Goal: Task Accomplishment & Management: Use online tool/utility

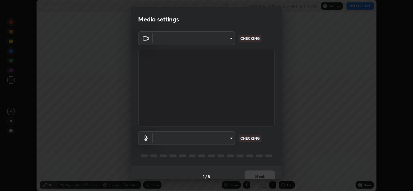
scroll to position [191, 412]
click at [227, 137] on body "Erase all Photosynthesis 6 Recording WAS SCHEDULED TO START AT 11:11 AM Setting…" at bounding box center [206, 95] width 413 height 191
type input "ad6db9ec64aa91bb9d367053e8f3ae0092521a506c05523ccadca3fd020023ed"
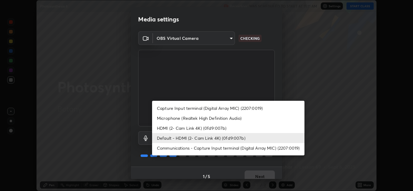
click at [237, 121] on li "Microphone (Realtek High Definition Audio)" at bounding box center [228, 118] width 152 height 10
type input "7b80235b4ebd2cfdcd00bebac1f1d889fd1e5e45b60eb60e9d309105b6515a8e"
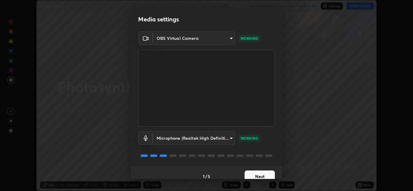
click at [266, 176] on button "Next" at bounding box center [259, 177] width 30 height 12
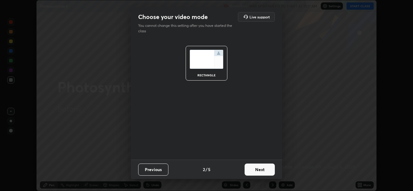
click at [267, 174] on button "Next" at bounding box center [259, 170] width 30 height 12
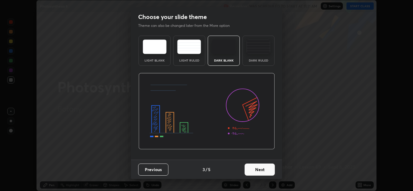
click at [265, 174] on button "Next" at bounding box center [259, 170] width 30 height 12
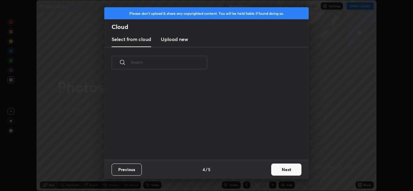
click at [267, 173] on div "Previous 4 / 5 Next" at bounding box center [206, 169] width 204 height 19
click at [272, 171] on button "Next" at bounding box center [286, 170] width 30 height 12
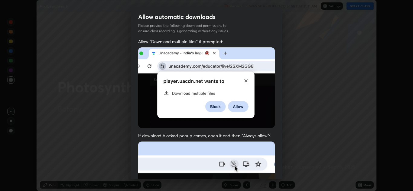
click at [273, 169] on div "Allow "Download multiple files" if prompted: If download blocked popup comes, o…" at bounding box center [206, 166] width 151 height 254
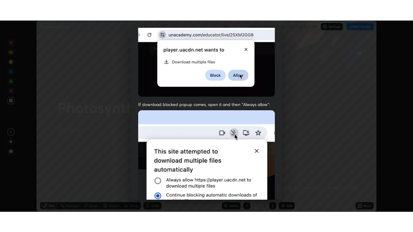
scroll to position [130, 0]
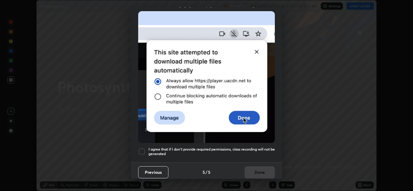
click at [252, 147] on h5 "I agree that if I don't provide required permissions, class recording will not …" at bounding box center [211, 151] width 126 height 9
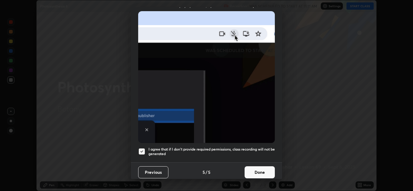
click at [259, 167] on button "Done" at bounding box center [259, 172] width 30 height 12
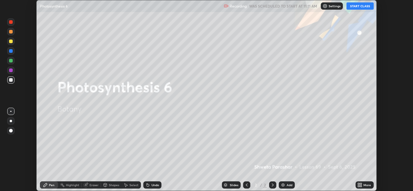
click at [357, 8] on button "START CLASS" at bounding box center [359, 5] width 27 height 7
click at [364, 187] on div "More" at bounding box center [367, 185] width 8 height 3
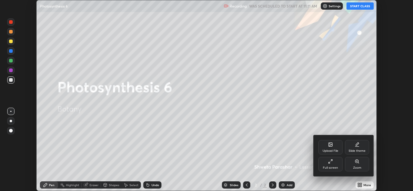
click at [323, 166] on div "Full screen" at bounding box center [330, 167] width 15 height 3
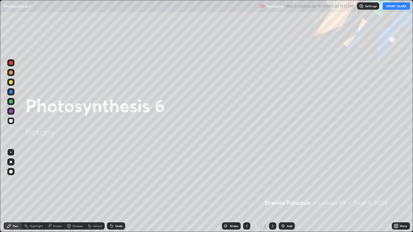
scroll to position [232, 413]
click at [400, 191] on div "More" at bounding box center [403, 225] width 8 height 3
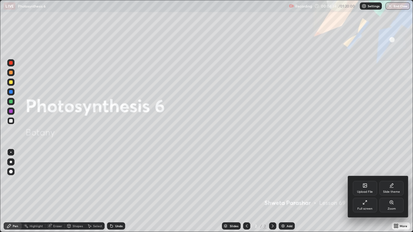
click at [330, 191] on div at bounding box center [206, 116] width 413 height 232
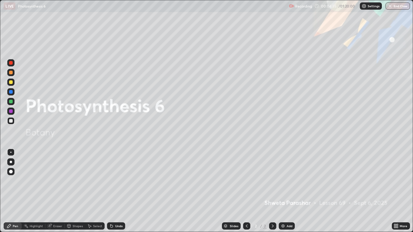
click at [286, 191] on div "Add" at bounding box center [289, 225] width 6 height 3
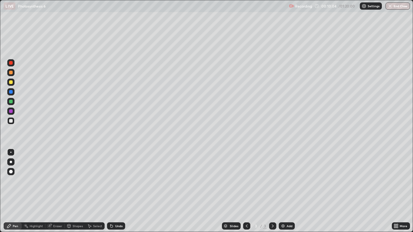
click at [11, 162] on div at bounding box center [11, 162] width 2 height 2
click at [11, 73] on div at bounding box center [11, 73] width 4 height 4
click at [9, 82] on div at bounding box center [11, 82] width 4 height 4
click at [97, 191] on div "Select" at bounding box center [97, 225] width 9 height 3
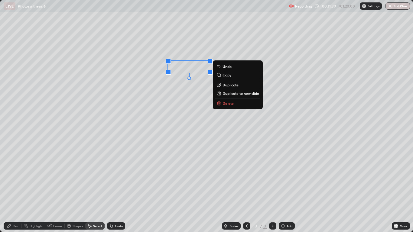
click at [228, 103] on p "Delete" at bounding box center [227, 103] width 11 height 5
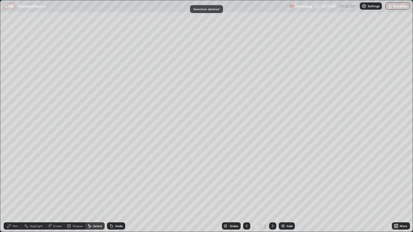
click at [17, 191] on div "Pen" at bounding box center [15, 225] width 5 height 3
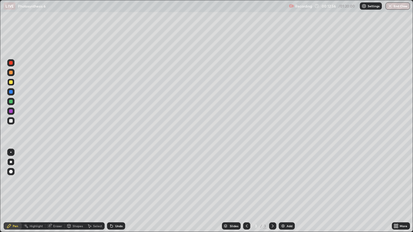
click at [11, 73] on div at bounding box center [11, 73] width 4 height 4
click at [114, 191] on div "Undo" at bounding box center [116, 225] width 18 height 7
click at [115, 191] on div "Undo" at bounding box center [119, 225] width 8 height 3
click at [13, 121] on div at bounding box center [10, 120] width 7 height 7
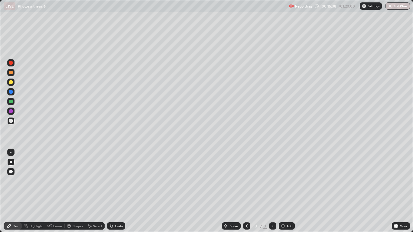
click at [288, 191] on div "Add" at bounding box center [289, 225] width 6 height 3
click at [10, 111] on div at bounding box center [11, 111] width 4 height 4
click at [12, 80] on div at bounding box center [10, 82] width 7 height 7
click at [10, 72] on div at bounding box center [11, 73] width 4 height 4
click at [11, 82] on div at bounding box center [11, 82] width 4 height 4
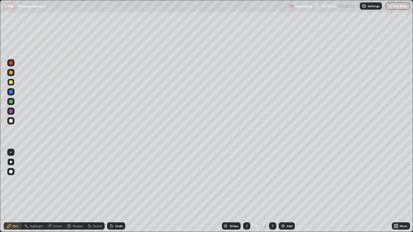
click at [7, 101] on div at bounding box center [10, 101] width 7 height 7
click at [246, 191] on icon at bounding box center [246, 225] width 5 height 5
click at [96, 191] on div "Select" at bounding box center [97, 225] width 9 height 3
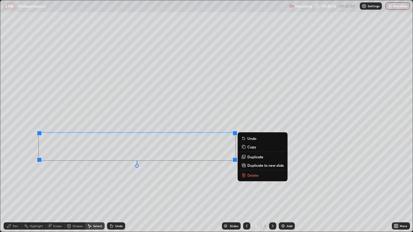
click at [256, 174] on p "Delete" at bounding box center [252, 175] width 11 height 5
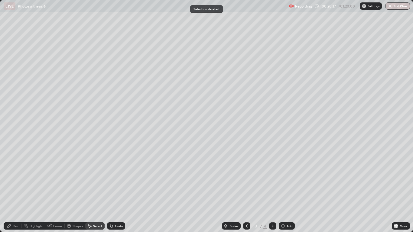
click at [17, 191] on div "Pen" at bounding box center [15, 225] width 5 height 3
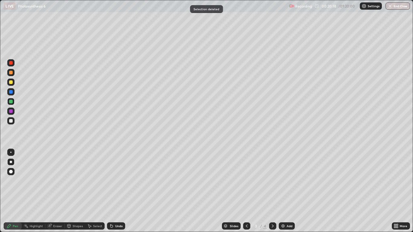
click at [11, 112] on div at bounding box center [11, 111] width 4 height 4
click at [115, 191] on div "Undo" at bounding box center [119, 225] width 8 height 3
click at [116, 191] on div "Undo" at bounding box center [119, 225] width 8 height 3
click at [289, 191] on div "Add" at bounding box center [289, 225] width 6 height 3
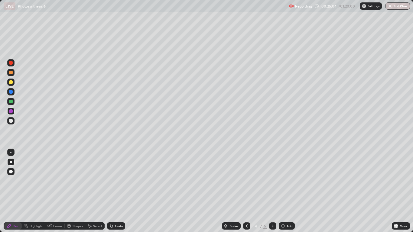
click at [12, 74] on div at bounding box center [11, 73] width 4 height 4
click at [10, 82] on div at bounding box center [11, 82] width 4 height 4
click at [12, 92] on div at bounding box center [11, 92] width 4 height 4
click at [10, 102] on div at bounding box center [11, 102] width 4 height 4
click at [11, 111] on div at bounding box center [11, 111] width 4 height 4
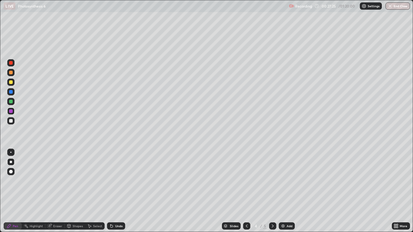
click at [114, 191] on div "Undo" at bounding box center [116, 225] width 18 height 7
click at [288, 191] on div "Add" at bounding box center [289, 225] width 6 height 3
click at [9, 76] on div at bounding box center [10, 72] width 7 height 7
click at [11, 103] on div at bounding box center [11, 102] width 4 height 4
click at [75, 191] on div "Shapes" at bounding box center [77, 225] width 10 height 3
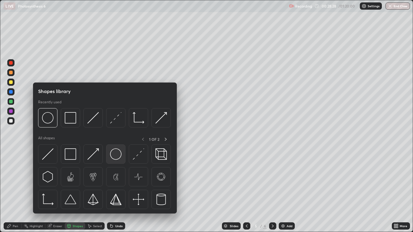
click at [115, 152] on img at bounding box center [115, 153] width 11 height 11
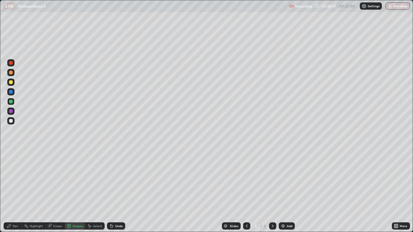
click at [11, 191] on icon at bounding box center [9, 225] width 5 height 5
click at [11, 112] on div at bounding box center [11, 111] width 4 height 4
click at [98, 191] on div "Select" at bounding box center [94, 225] width 19 height 7
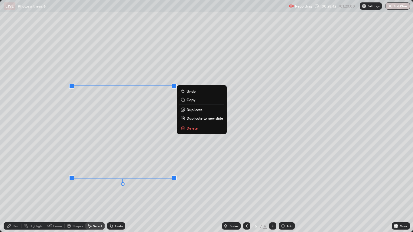
click at [198, 111] on p "Duplicate" at bounding box center [194, 109] width 16 height 5
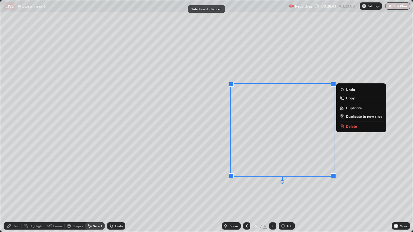
click at [189, 189] on div "0 ° Undo Copy Duplicate Duplicate to new slide Delete" at bounding box center [206, 115] width 412 height 231
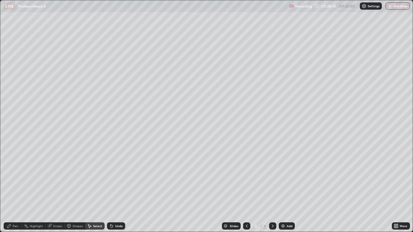
click at [7, 191] on icon at bounding box center [9, 225] width 5 height 5
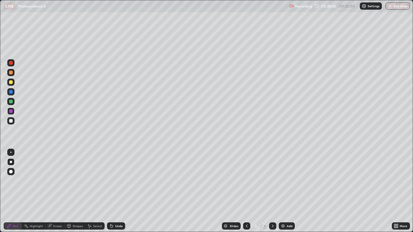
click at [11, 92] on div at bounding box center [11, 92] width 4 height 4
click at [10, 72] on div at bounding box center [11, 73] width 4 height 4
click at [11, 63] on div at bounding box center [11, 63] width 4 height 4
click at [78, 191] on div "Shapes" at bounding box center [77, 225] width 10 height 3
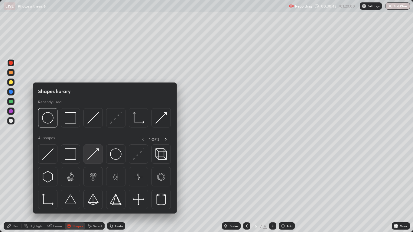
click at [95, 155] on img at bounding box center [92, 153] width 11 height 11
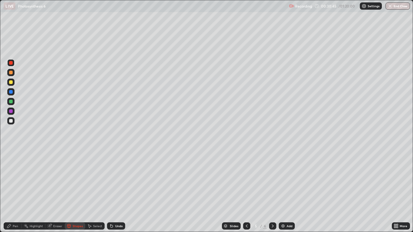
click at [15, 191] on div "Pen" at bounding box center [13, 225] width 18 height 7
click at [10, 91] on div at bounding box center [11, 92] width 4 height 4
click at [11, 60] on div at bounding box center [10, 62] width 7 height 7
click at [246, 191] on icon at bounding box center [246, 225] width 5 height 5
click at [92, 191] on div "Select" at bounding box center [94, 225] width 19 height 7
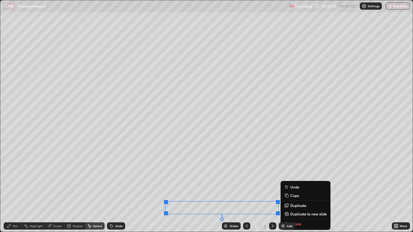
click at [157, 149] on div "0 ° Undo Copy Duplicate Duplicate to new slide Delete" at bounding box center [206, 115] width 412 height 231
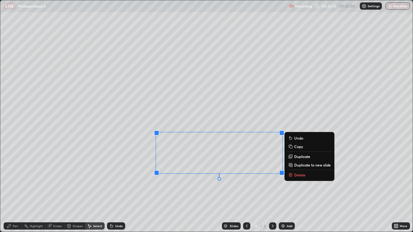
click at [182, 188] on div "0 ° Undo Copy Duplicate Duplicate to new slide Delete" at bounding box center [206, 115] width 412 height 231
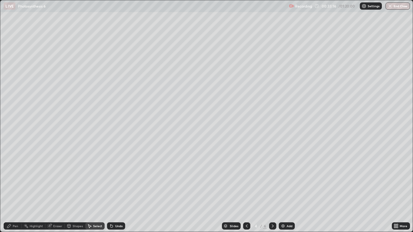
click at [17, 191] on div "Pen" at bounding box center [15, 225] width 5 height 3
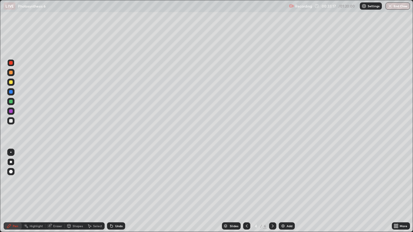
click at [12, 83] on div at bounding box center [11, 82] width 4 height 4
click at [77, 191] on div "Shapes" at bounding box center [77, 225] width 10 height 3
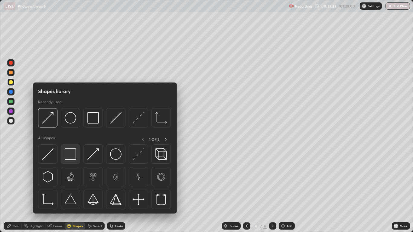
click at [72, 156] on img at bounding box center [70, 153] width 11 height 11
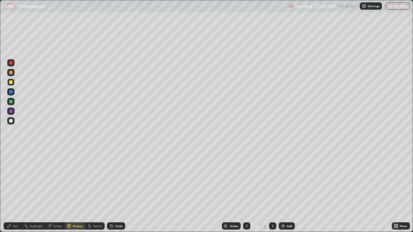
click at [11, 92] on div at bounding box center [11, 92] width 4 height 4
click at [12, 112] on div at bounding box center [11, 111] width 4 height 4
click at [19, 191] on div "Pen" at bounding box center [13, 225] width 18 height 7
click at [272, 191] on icon at bounding box center [272, 225] width 5 height 5
click at [97, 191] on div "Select" at bounding box center [97, 225] width 9 height 3
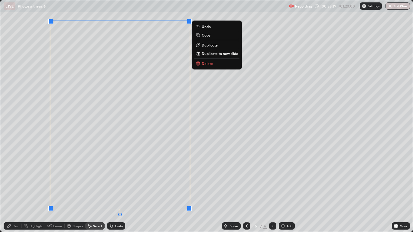
click at [207, 45] on p "Duplicate" at bounding box center [209, 45] width 16 height 5
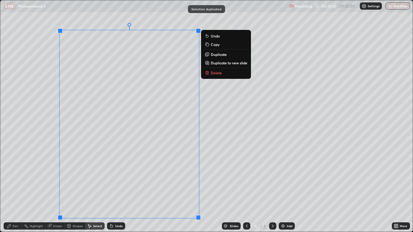
click at [214, 72] on p "Delete" at bounding box center [216, 72] width 11 height 5
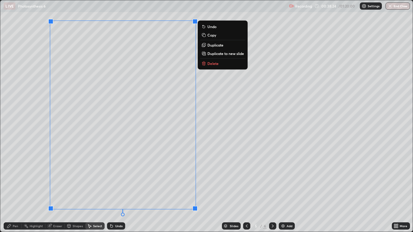
click at [214, 64] on p "Delete" at bounding box center [212, 63] width 11 height 5
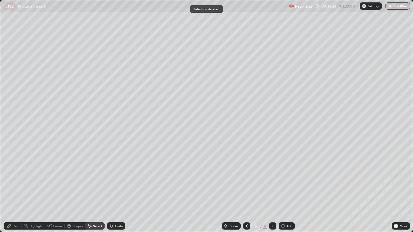
click at [56, 191] on div "Eraser" at bounding box center [57, 225] width 9 height 3
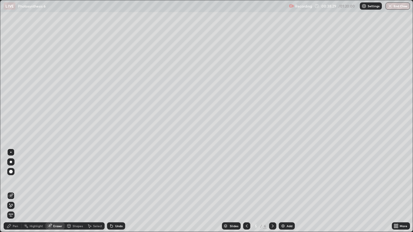
click at [15, 191] on div "Pen" at bounding box center [15, 225] width 5 height 3
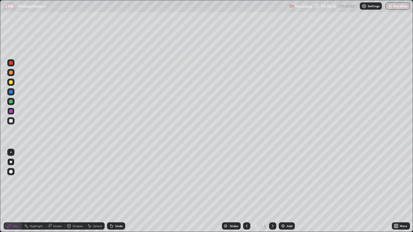
click at [12, 82] on div at bounding box center [11, 82] width 4 height 4
click at [11, 72] on div at bounding box center [11, 73] width 4 height 4
click at [10, 91] on div at bounding box center [11, 92] width 4 height 4
click at [14, 71] on div at bounding box center [10, 72] width 7 height 7
click at [11, 60] on div at bounding box center [10, 62] width 7 height 7
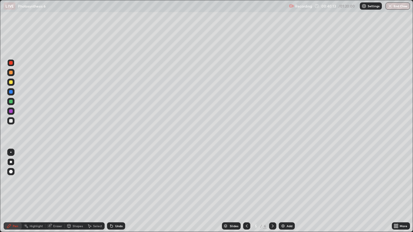
click at [273, 191] on icon at bounding box center [272, 225] width 5 height 5
click at [287, 191] on div "Add" at bounding box center [286, 225] width 16 height 7
click at [11, 121] on div at bounding box center [11, 121] width 4 height 4
click at [10, 72] on div at bounding box center [11, 73] width 4 height 4
click at [118, 191] on div "Undo" at bounding box center [119, 225] width 8 height 3
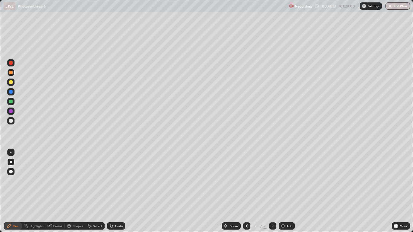
click at [94, 191] on div "Select" at bounding box center [97, 225] width 9 height 3
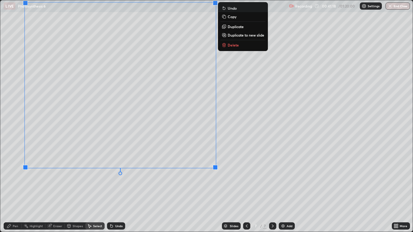
click at [123, 188] on div "0 ° Undo Copy Duplicate Duplicate to new slide Delete" at bounding box center [206, 115] width 412 height 231
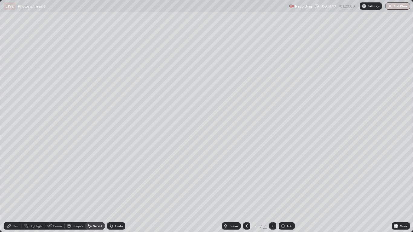
click at [180, 53] on div "0 ° Undo Copy Duplicate Duplicate to new slide Delete" at bounding box center [206, 115] width 412 height 231
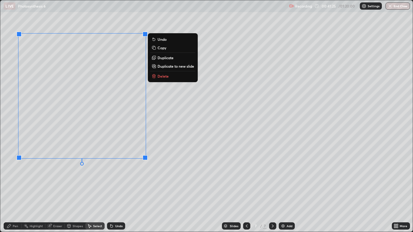
click at [67, 182] on div "0 ° Undo Copy Duplicate Duplicate to new slide Delete" at bounding box center [206, 115] width 412 height 231
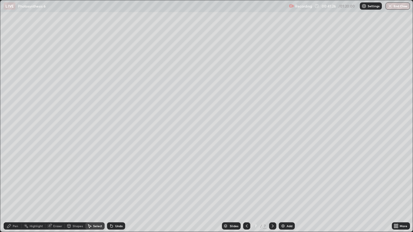
click at [9, 191] on icon at bounding box center [9, 225] width 5 height 5
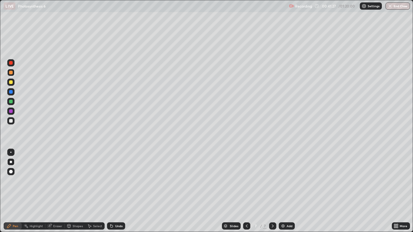
click at [11, 92] on div at bounding box center [11, 92] width 4 height 4
click at [10, 112] on div at bounding box center [11, 111] width 4 height 4
click at [9, 73] on div at bounding box center [10, 72] width 7 height 7
click at [113, 191] on icon at bounding box center [111, 225] width 5 height 5
click at [111, 191] on icon at bounding box center [111, 226] width 2 height 2
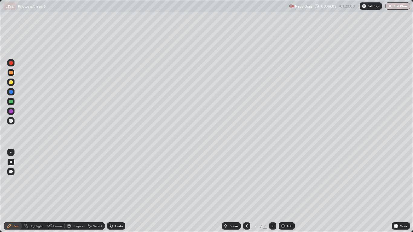
click at [288, 191] on div "Add" at bounding box center [289, 225] width 6 height 3
click at [11, 121] on div at bounding box center [11, 121] width 4 height 4
click at [9, 73] on div at bounding box center [11, 73] width 4 height 4
click at [56, 191] on div "Eraser" at bounding box center [57, 225] width 9 height 3
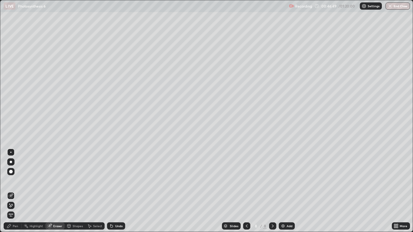
click at [34, 191] on div "Highlight" at bounding box center [36, 225] width 13 height 3
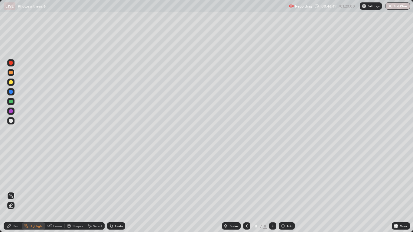
click at [11, 191] on icon at bounding box center [10, 205] width 5 height 5
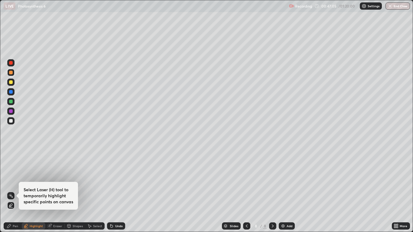
click at [11, 63] on div at bounding box center [11, 63] width 4 height 4
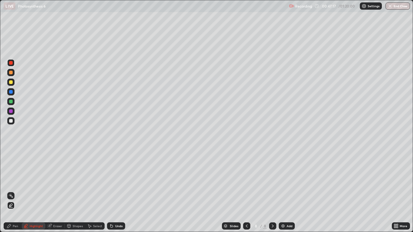
click at [12, 64] on div at bounding box center [11, 63] width 4 height 4
click at [14, 191] on div "Pen" at bounding box center [15, 225] width 5 height 3
click at [115, 191] on div "Undo" at bounding box center [119, 225] width 8 height 3
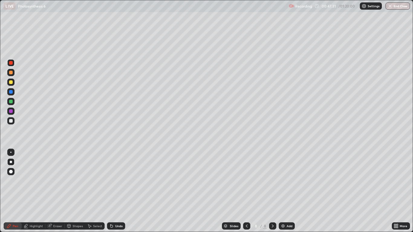
click at [117, 191] on div "Undo" at bounding box center [119, 225] width 8 height 3
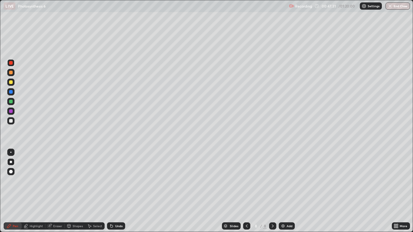
click at [117, 191] on div "Undo" at bounding box center [119, 225] width 8 height 3
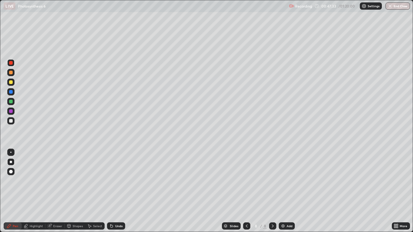
click at [117, 191] on div "Undo" at bounding box center [119, 225] width 8 height 3
click at [10, 82] on div at bounding box center [11, 82] width 4 height 4
click at [11, 63] on div at bounding box center [11, 63] width 4 height 4
click at [12, 82] on div at bounding box center [11, 82] width 4 height 4
click at [11, 63] on div at bounding box center [11, 63] width 4 height 4
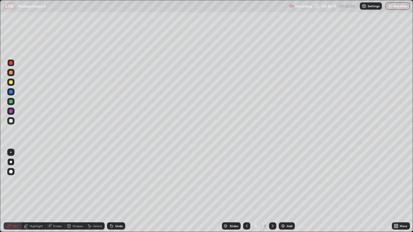
click at [93, 191] on div "Select" at bounding box center [97, 225] width 9 height 3
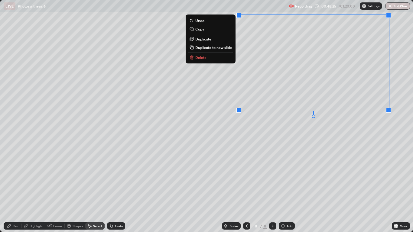
click at [219, 130] on div "0 ° Undo Copy Duplicate Duplicate to new slide Delete" at bounding box center [206, 115] width 412 height 231
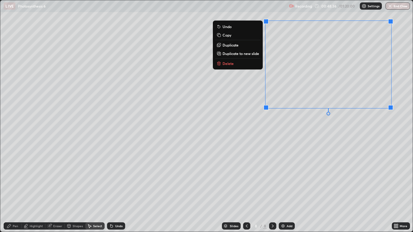
click at [201, 137] on div "0 ° Undo Copy Duplicate Duplicate to new slide Delete" at bounding box center [206, 115] width 412 height 231
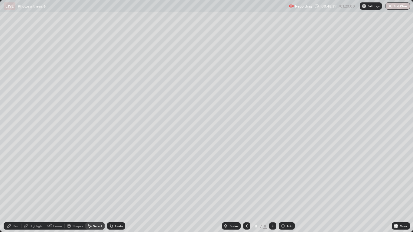
click at [56, 191] on div "Eraser" at bounding box center [57, 225] width 9 height 3
click at [15, 191] on div "Pen" at bounding box center [13, 225] width 18 height 7
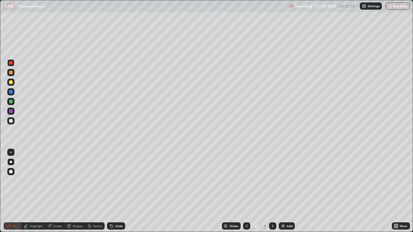
click at [11, 102] on div at bounding box center [11, 102] width 4 height 4
click at [11, 72] on div at bounding box center [11, 73] width 4 height 4
click at [11, 111] on div at bounding box center [11, 111] width 4 height 4
click at [14, 120] on div at bounding box center [10, 120] width 7 height 7
click at [11, 73] on div at bounding box center [11, 73] width 4 height 4
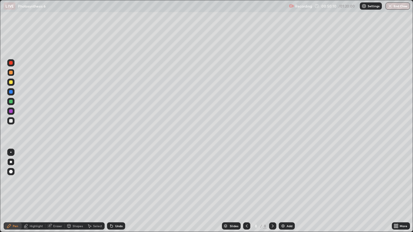
click at [12, 110] on div at bounding box center [11, 111] width 4 height 4
click at [93, 191] on div "Select" at bounding box center [97, 225] width 9 height 3
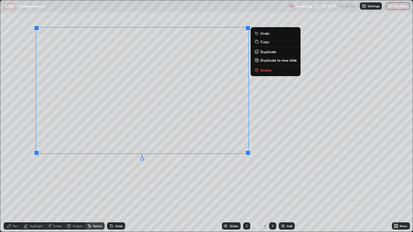
click at [73, 179] on div "0 ° Undo Copy Duplicate Duplicate to new slide Delete" at bounding box center [206, 115] width 412 height 231
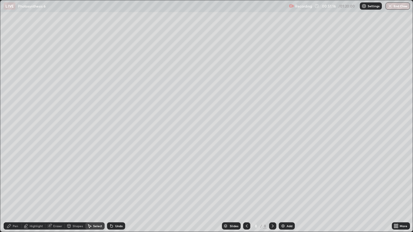
click at [14, 191] on div "Pen" at bounding box center [15, 225] width 5 height 3
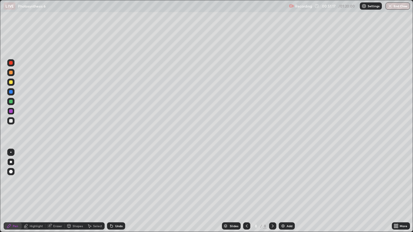
click at [11, 101] on div at bounding box center [11, 102] width 4 height 4
click at [11, 65] on div at bounding box center [10, 62] width 7 height 7
click at [94, 191] on div "Select" at bounding box center [94, 225] width 19 height 7
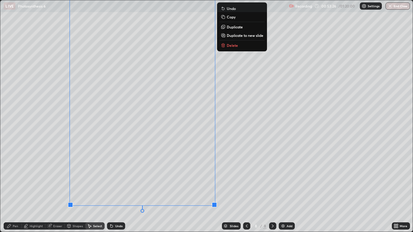
click at [117, 191] on div "Undo" at bounding box center [116, 225] width 18 height 7
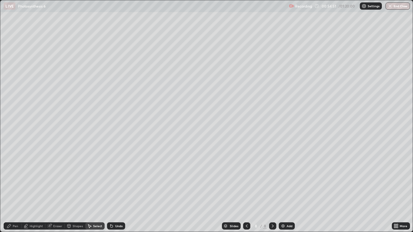
click at [288, 191] on div "Add" at bounding box center [286, 225] width 16 height 7
click at [15, 191] on div "Pen" at bounding box center [15, 225] width 5 height 3
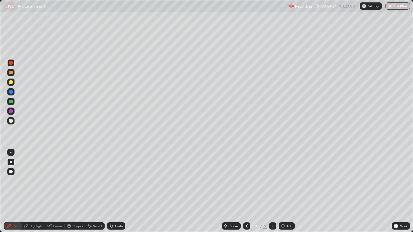
click at [9, 76] on div at bounding box center [10, 72] width 7 height 7
click at [117, 191] on div "Undo" at bounding box center [119, 225] width 8 height 3
click at [10, 91] on div at bounding box center [11, 92] width 4 height 4
click at [13, 82] on div at bounding box center [10, 82] width 7 height 7
click at [56, 191] on div "Eraser" at bounding box center [57, 225] width 9 height 3
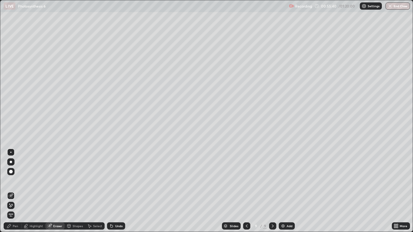
click at [8, 191] on icon at bounding box center [9, 225] width 5 height 5
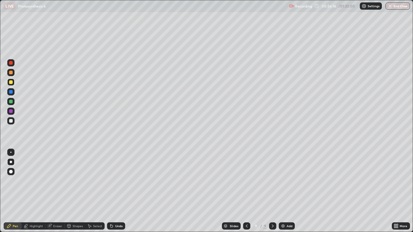
click at [11, 111] on div at bounding box center [11, 111] width 4 height 4
click at [12, 72] on div at bounding box center [11, 73] width 4 height 4
click at [11, 63] on div at bounding box center [11, 63] width 4 height 4
click at [12, 74] on div at bounding box center [11, 73] width 4 height 4
click at [10, 72] on div at bounding box center [11, 73] width 4 height 4
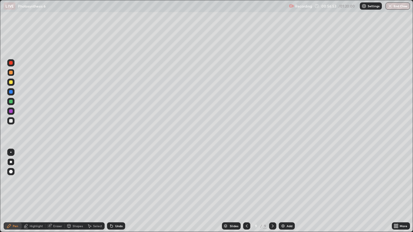
click at [10, 92] on div at bounding box center [11, 92] width 4 height 4
click at [13, 82] on div at bounding box center [10, 82] width 7 height 7
click at [115, 191] on div "Undo" at bounding box center [119, 225] width 8 height 3
click at [115, 191] on div "Undo" at bounding box center [116, 225] width 18 height 7
click at [117, 191] on div "Undo" at bounding box center [119, 225] width 8 height 3
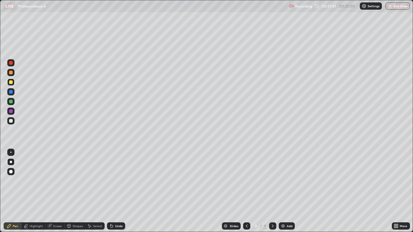
click at [117, 191] on div "Undo" at bounding box center [119, 225] width 8 height 3
click at [114, 191] on div "Undo" at bounding box center [116, 225] width 18 height 7
click at [97, 191] on div "Select" at bounding box center [97, 225] width 9 height 3
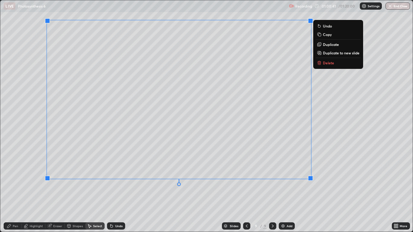
click at [91, 191] on div "0 ° Undo Copy Duplicate Duplicate to new slide Delete" at bounding box center [206, 115] width 412 height 231
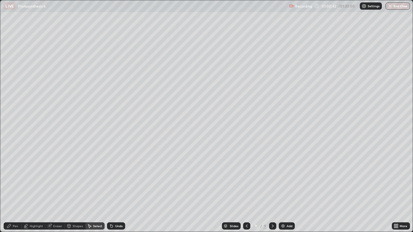
click at [13, 191] on div "Pen" at bounding box center [15, 225] width 5 height 3
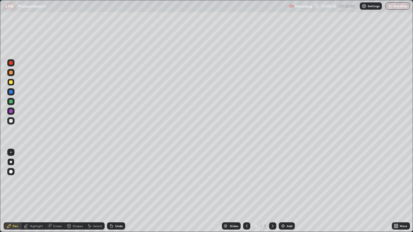
click at [12, 101] on div at bounding box center [11, 102] width 4 height 4
click at [97, 191] on div "Select" at bounding box center [97, 225] width 9 height 3
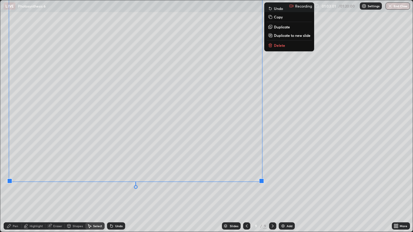
click at [195, 188] on div "0 ° Undo Copy Duplicate Duplicate to new slide Delete" at bounding box center [206, 115] width 412 height 231
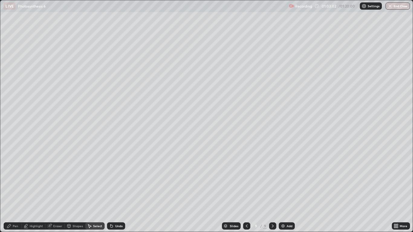
click at [18, 191] on div "Pen" at bounding box center [13, 225] width 18 height 7
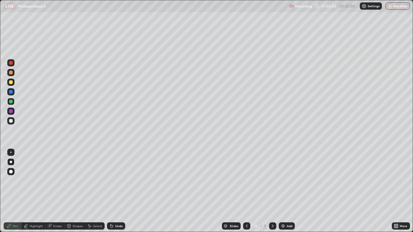
click at [12, 112] on div at bounding box center [11, 111] width 4 height 4
click at [11, 66] on div at bounding box center [10, 62] width 7 height 7
click at [194, 191] on div "Slides 9 / 9 Add" at bounding box center [258, 226] width 266 height 12
click at [206, 191] on div "Slides 9 / 9 Add" at bounding box center [258, 226] width 266 height 12
click at [11, 82] on div at bounding box center [11, 82] width 4 height 4
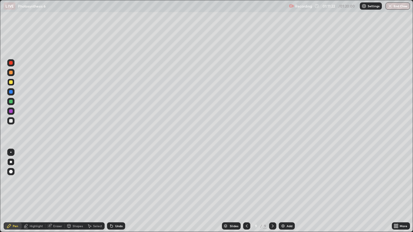
click at [246, 191] on icon at bounding box center [246, 225] width 5 height 5
click at [246, 191] on icon at bounding box center [247, 225] width 2 height 3
click at [272, 191] on div at bounding box center [272, 225] width 7 height 7
click at [54, 191] on div "Eraser" at bounding box center [57, 225] width 9 height 3
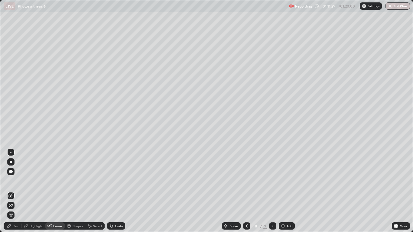
click at [14, 191] on div "Pen" at bounding box center [15, 225] width 5 height 3
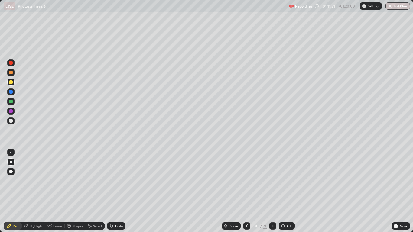
click at [11, 121] on div at bounding box center [11, 121] width 4 height 4
click at [272, 191] on icon at bounding box center [272, 225] width 5 height 5
click at [246, 191] on icon at bounding box center [246, 225] width 5 height 5
click at [245, 191] on icon at bounding box center [246, 225] width 5 height 5
click at [272, 191] on icon at bounding box center [272, 225] width 5 height 5
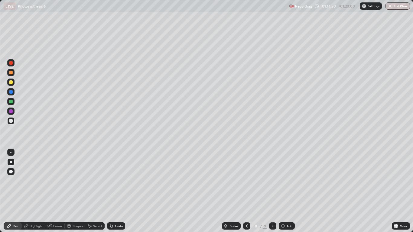
click at [11, 111] on div at bounding box center [11, 111] width 4 height 4
click at [246, 191] on icon at bounding box center [247, 225] width 2 height 3
click at [272, 191] on icon at bounding box center [273, 225] width 2 height 3
click at [273, 191] on icon at bounding box center [272, 225] width 5 height 5
click at [246, 191] on icon at bounding box center [246, 225] width 5 height 5
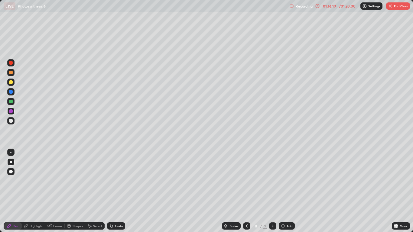
click at [246, 191] on icon at bounding box center [246, 225] width 5 height 5
click at [272, 191] on icon at bounding box center [272, 225] width 5 height 5
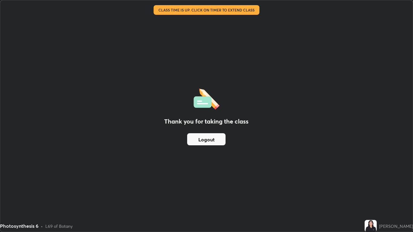
click at [208, 140] on button "Logout" at bounding box center [206, 139] width 38 height 12
